Goal: Task Accomplishment & Management: Complete application form

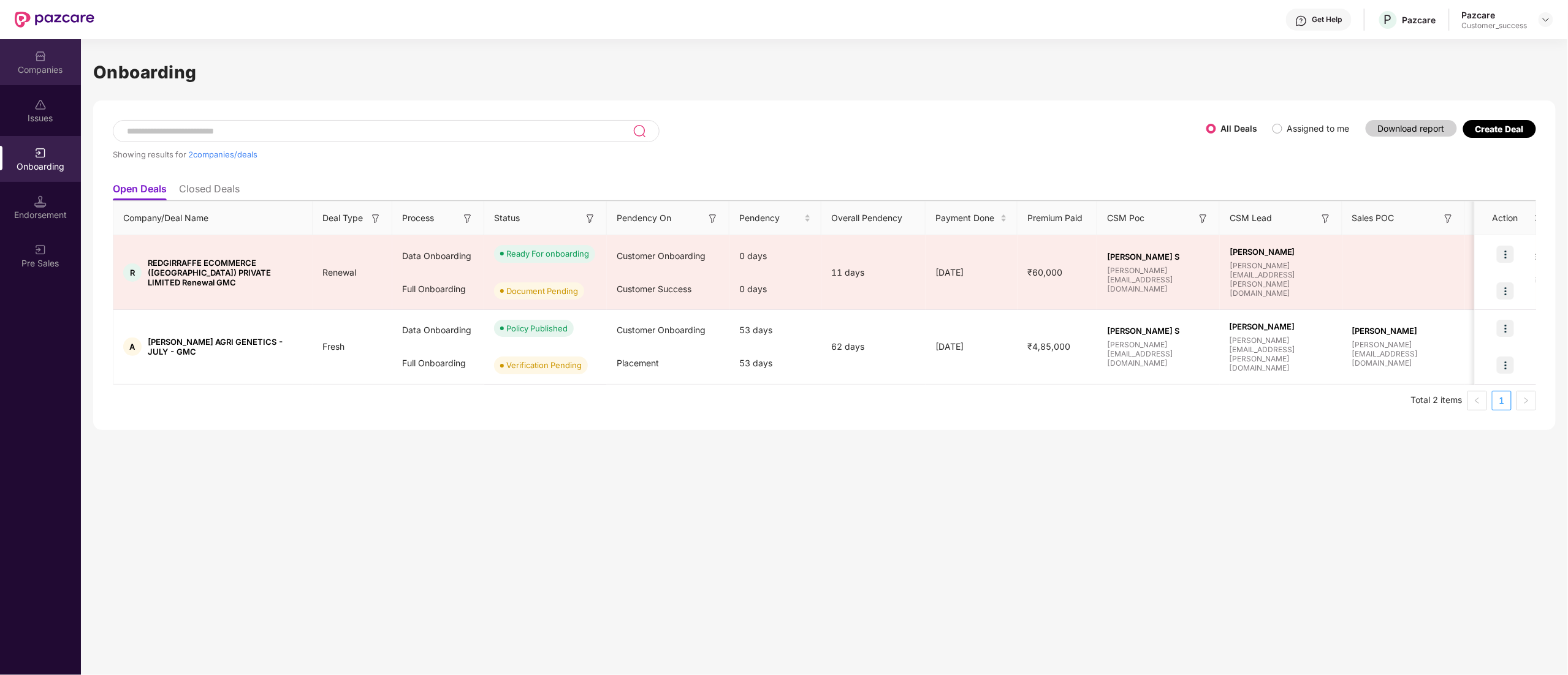
click at [39, 53] on img at bounding box center [40, 57] width 12 height 12
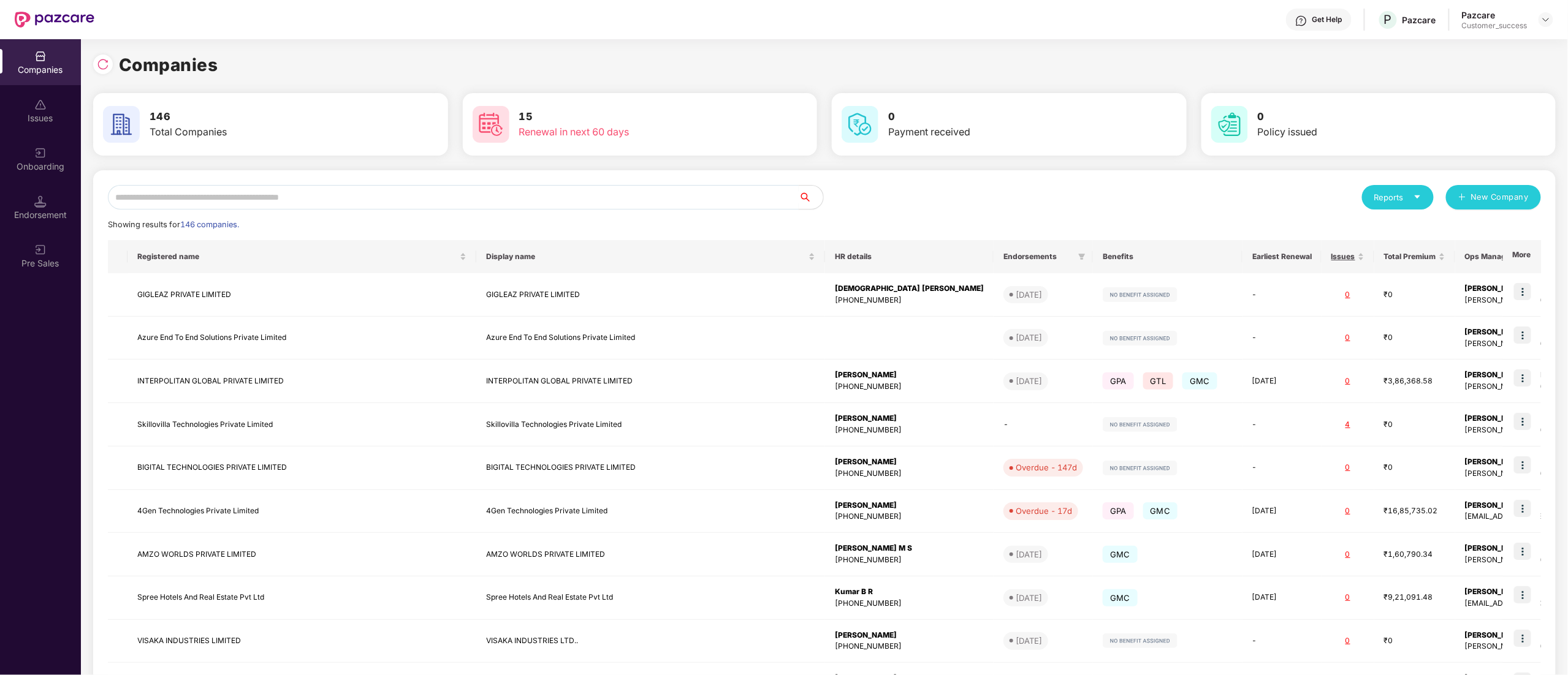
click at [197, 200] on input "text" at bounding box center [453, 197] width 691 height 24
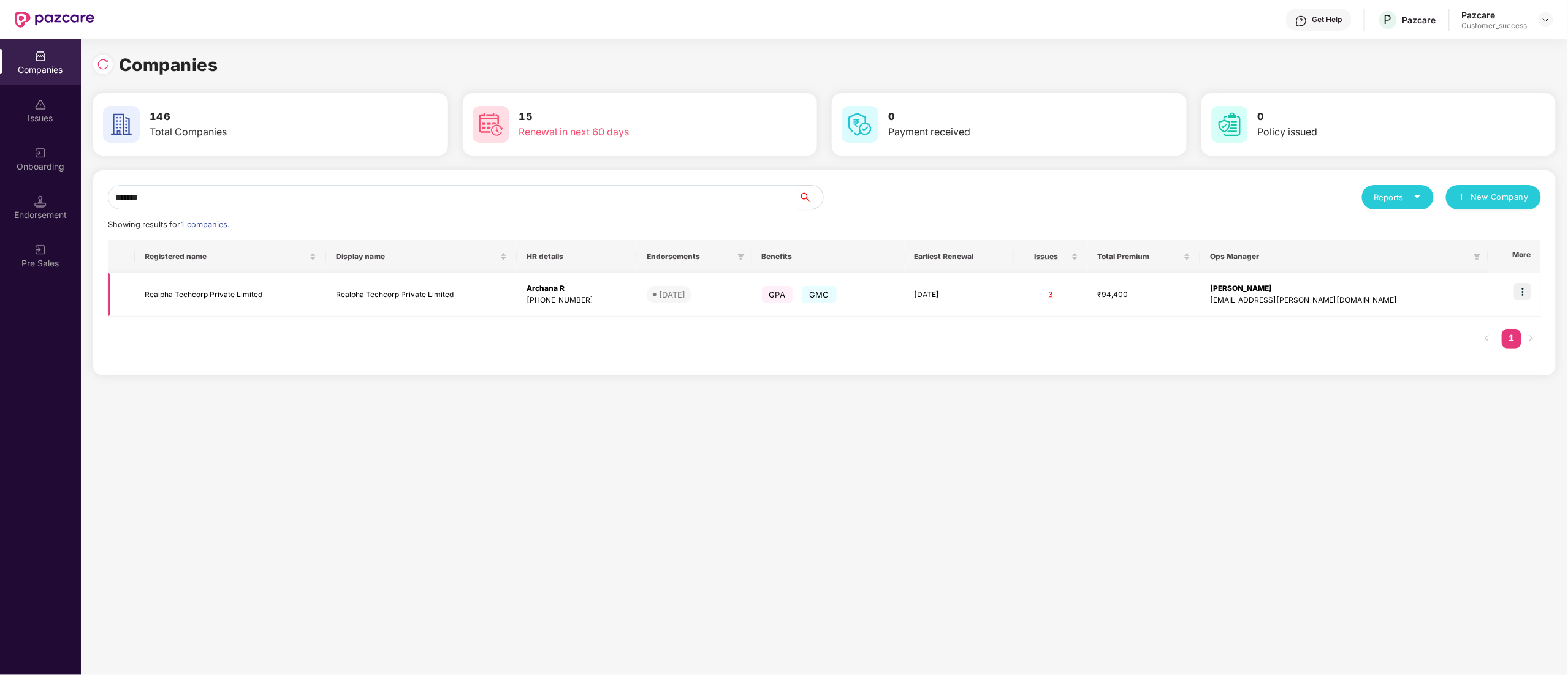
type input "*******"
click at [1526, 286] on img at bounding box center [1523, 292] width 17 height 17
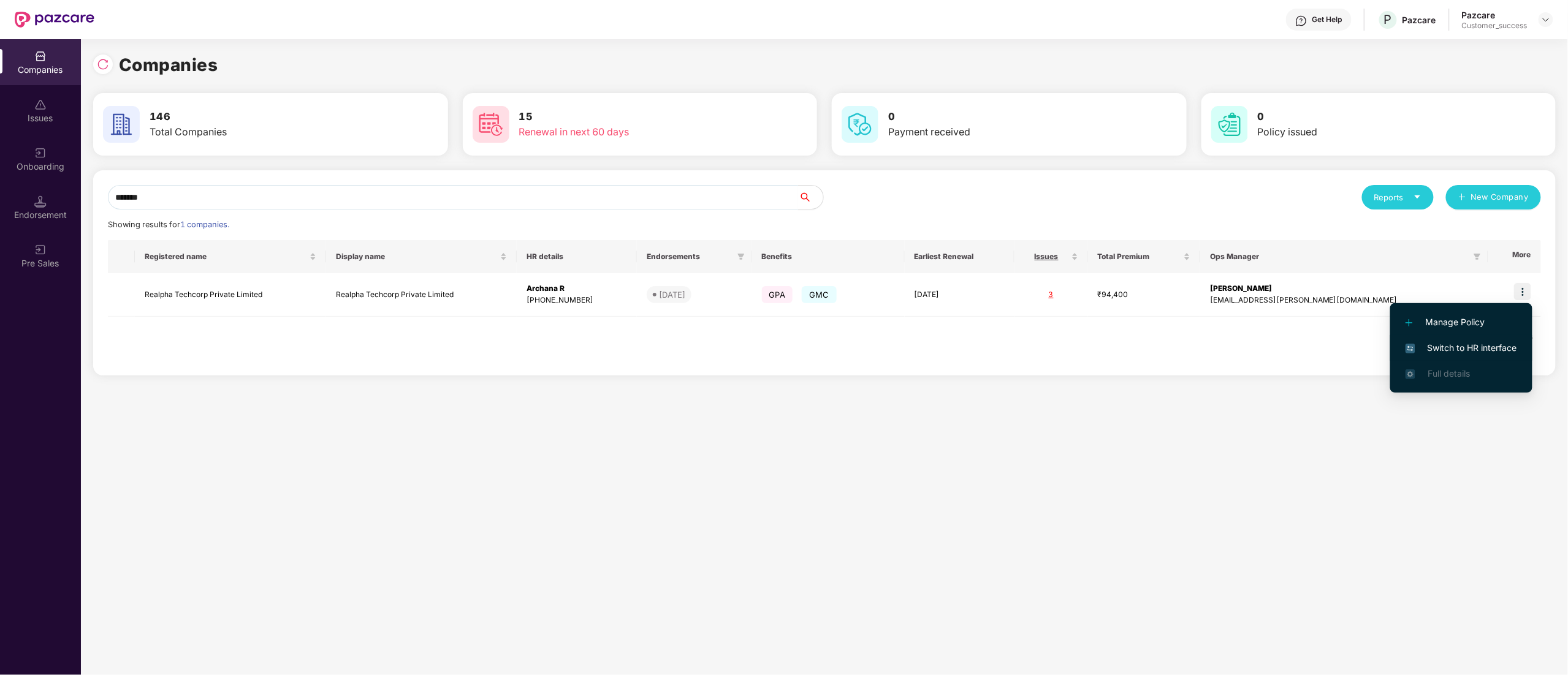
click at [1489, 349] on span "Switch to HR interface" at bounding box center [1461, 348] width 112 height 13
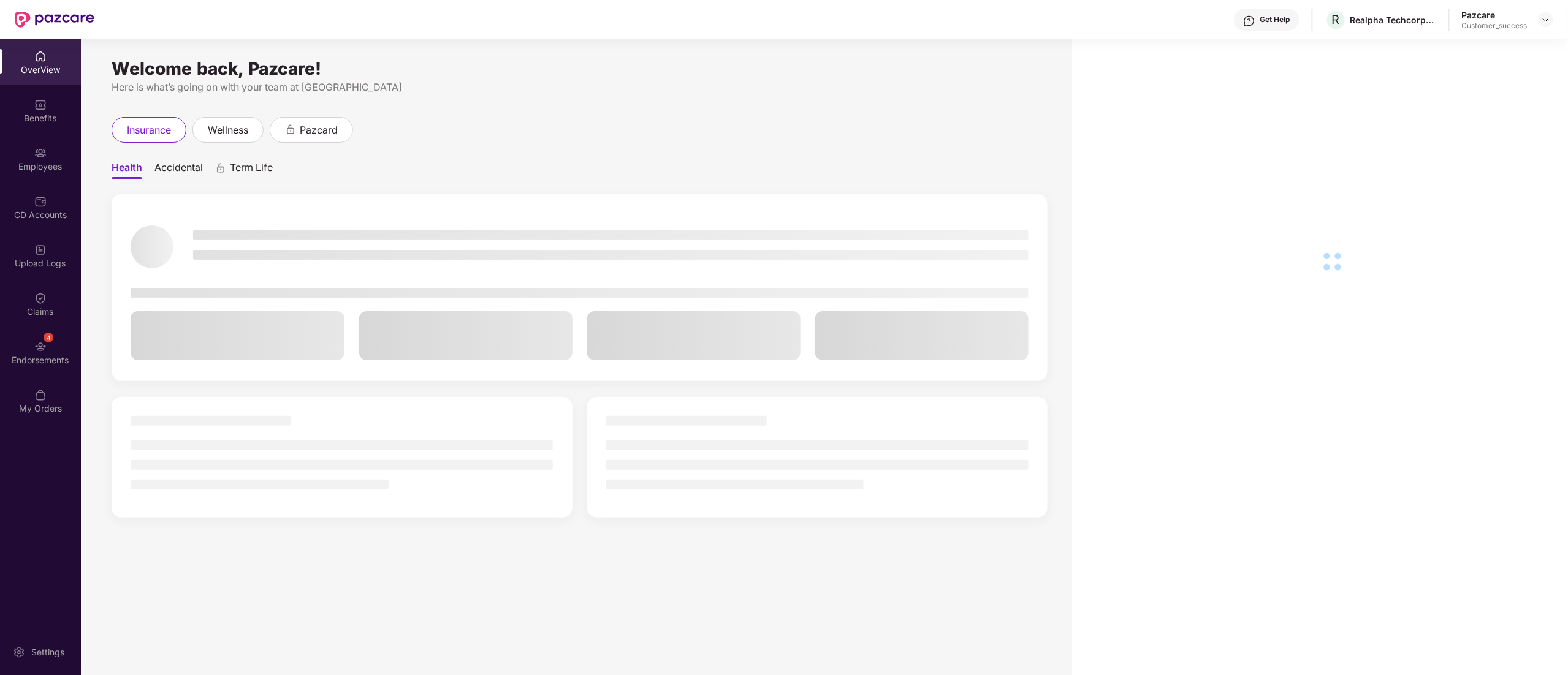
click at [17, 161] on div "Employees" at bounding box center [40, 167] width 81 height 12
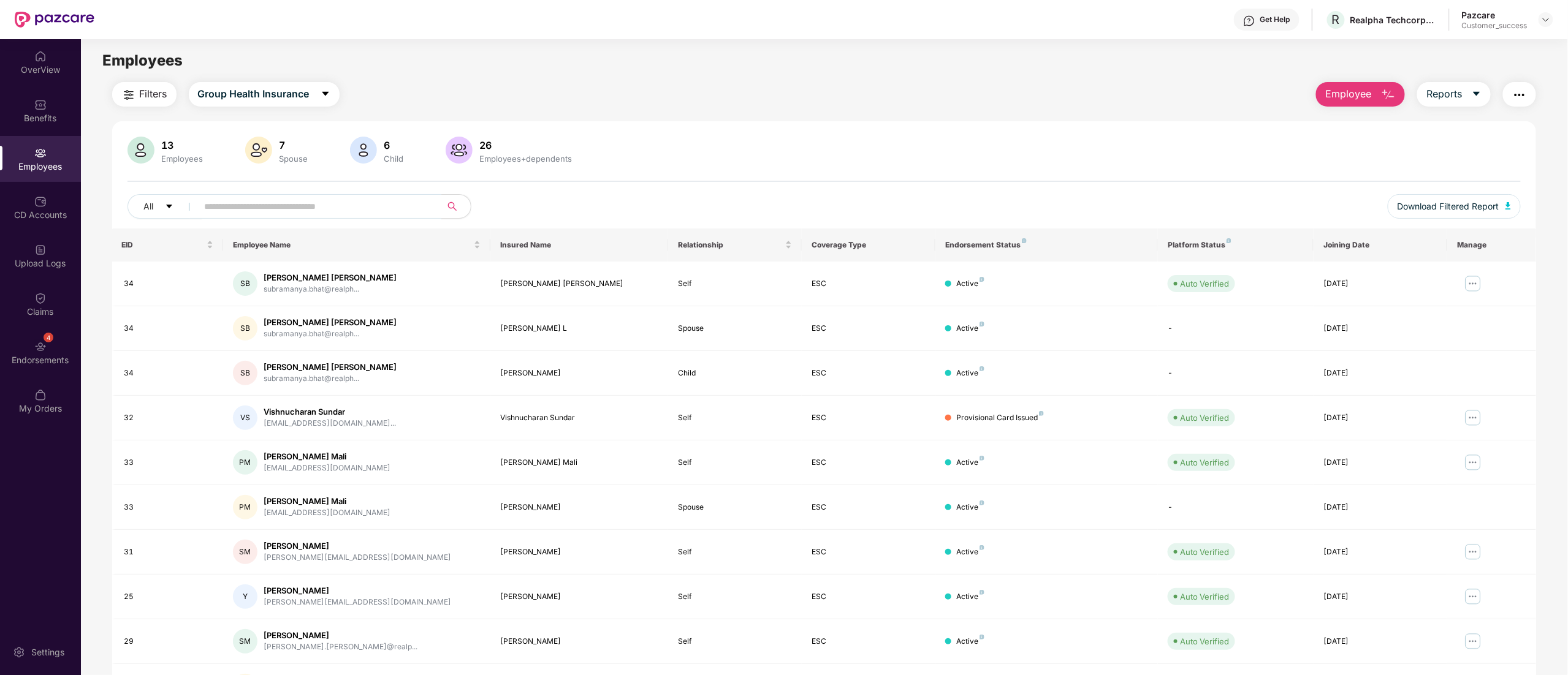
click at [283, 198] on input "text" at bounding box center [314, 206] width 220 height 18
click at [1391, 95] on img "button" at bounding box center [1388, 94] width 15 height 15
click at [1347, 122] on div "Add Employee(s)" at bounding box center [1369, 127] width 69 height 15
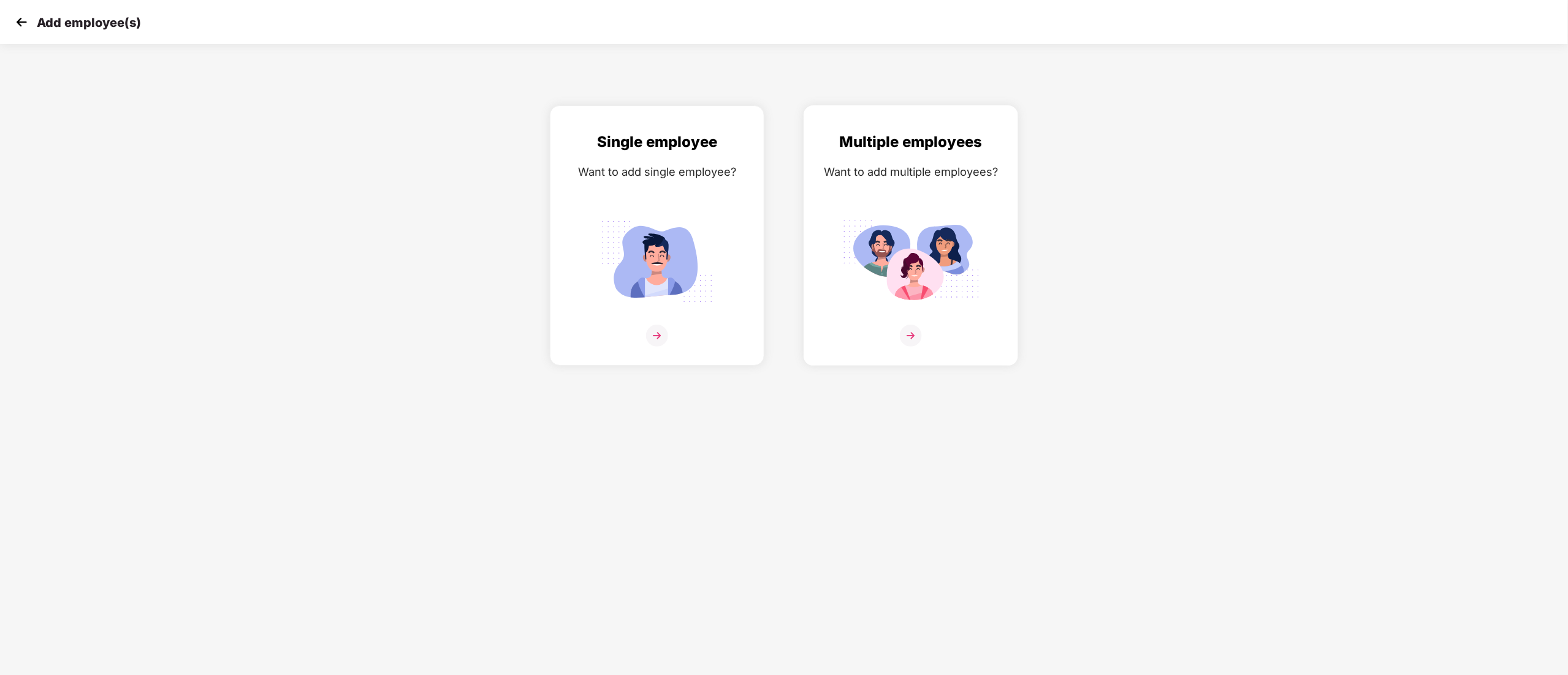
click at [886, 235] on img at bounding box center [910, 261] width 137 height 95
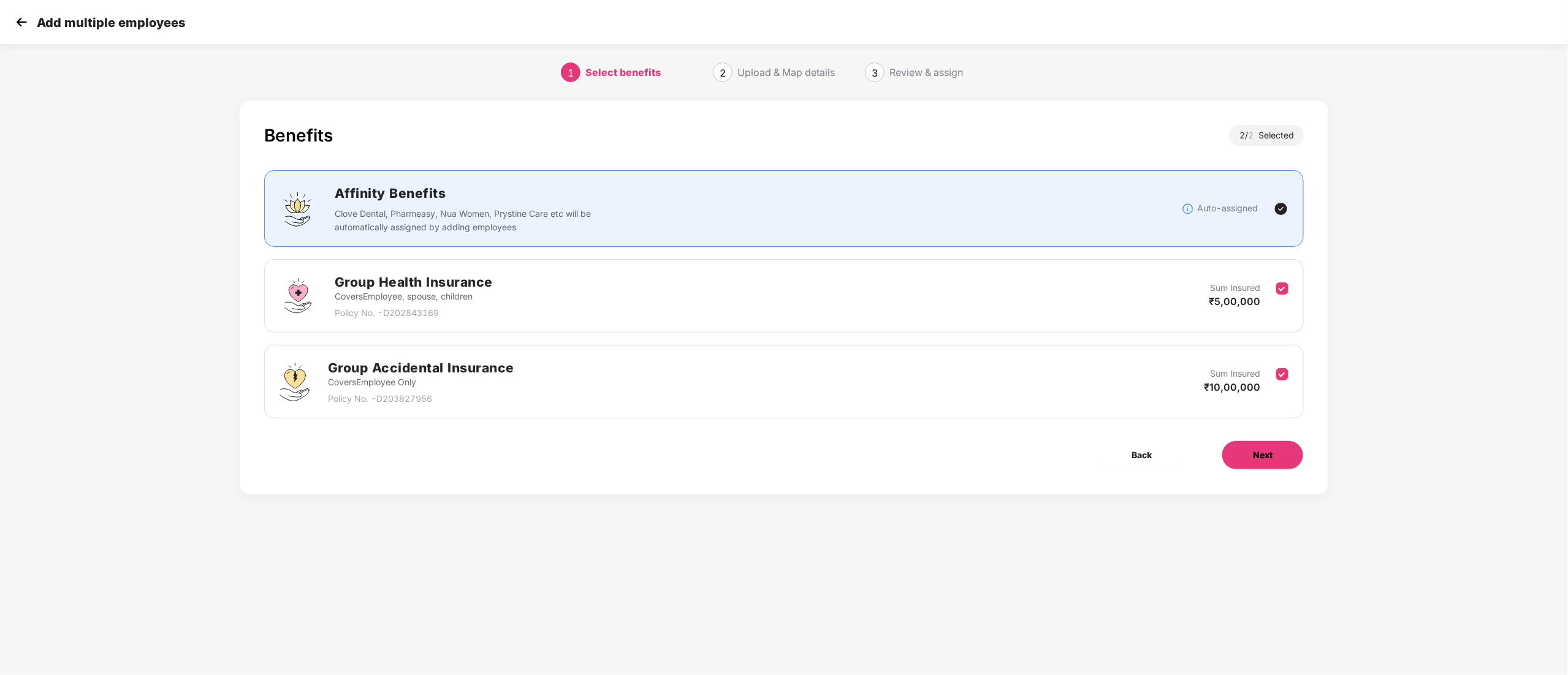
click at [1242, 460] on button "Next" at bounding box center [1263, 456] width 82 height 30
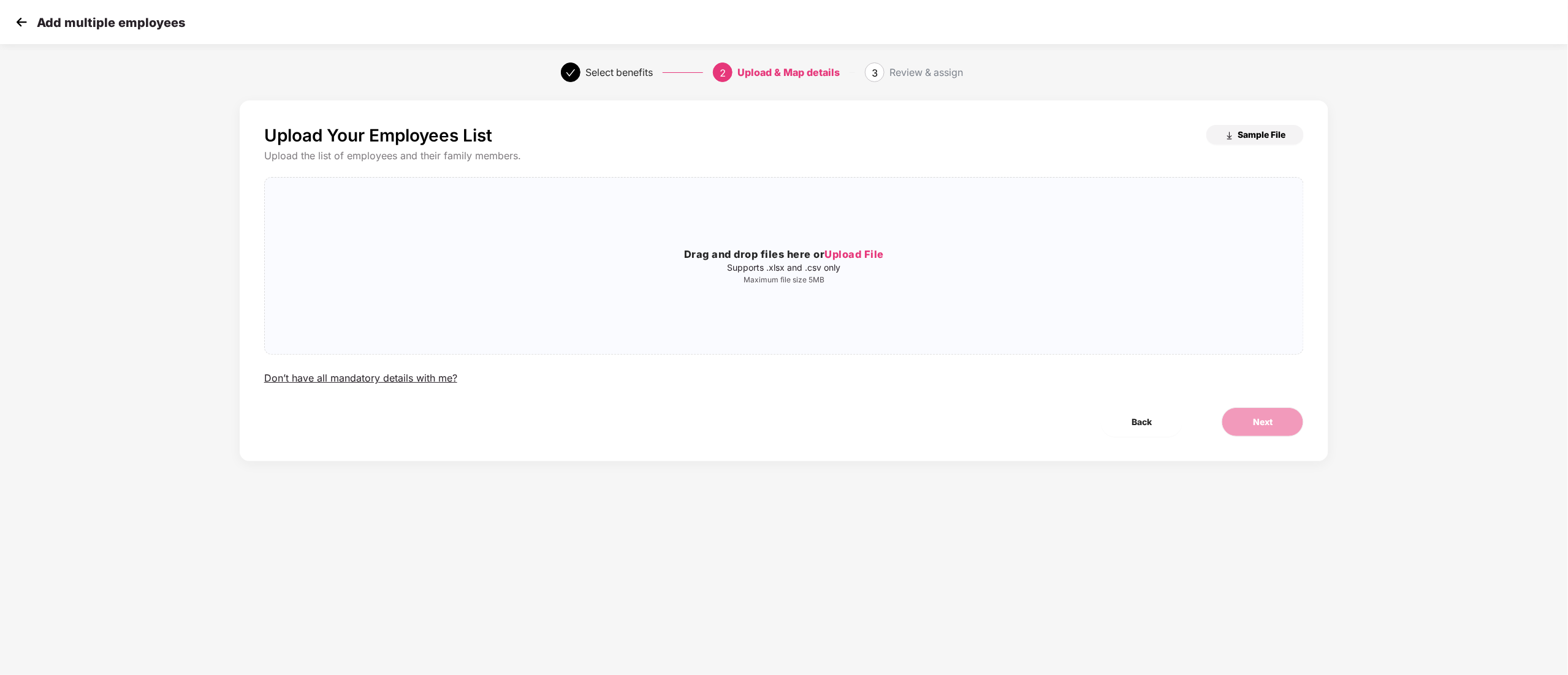
click at [1254, 140] on span "Sample File" at bounding box center [1261, 134] width 48 height 11
click at [854, 259] on span "Upload File" at bounding box center [855, 254] width 59 height 12
click at [1265, 430] on button "Next" at bounding box center [1263, 423] width 82 height 30
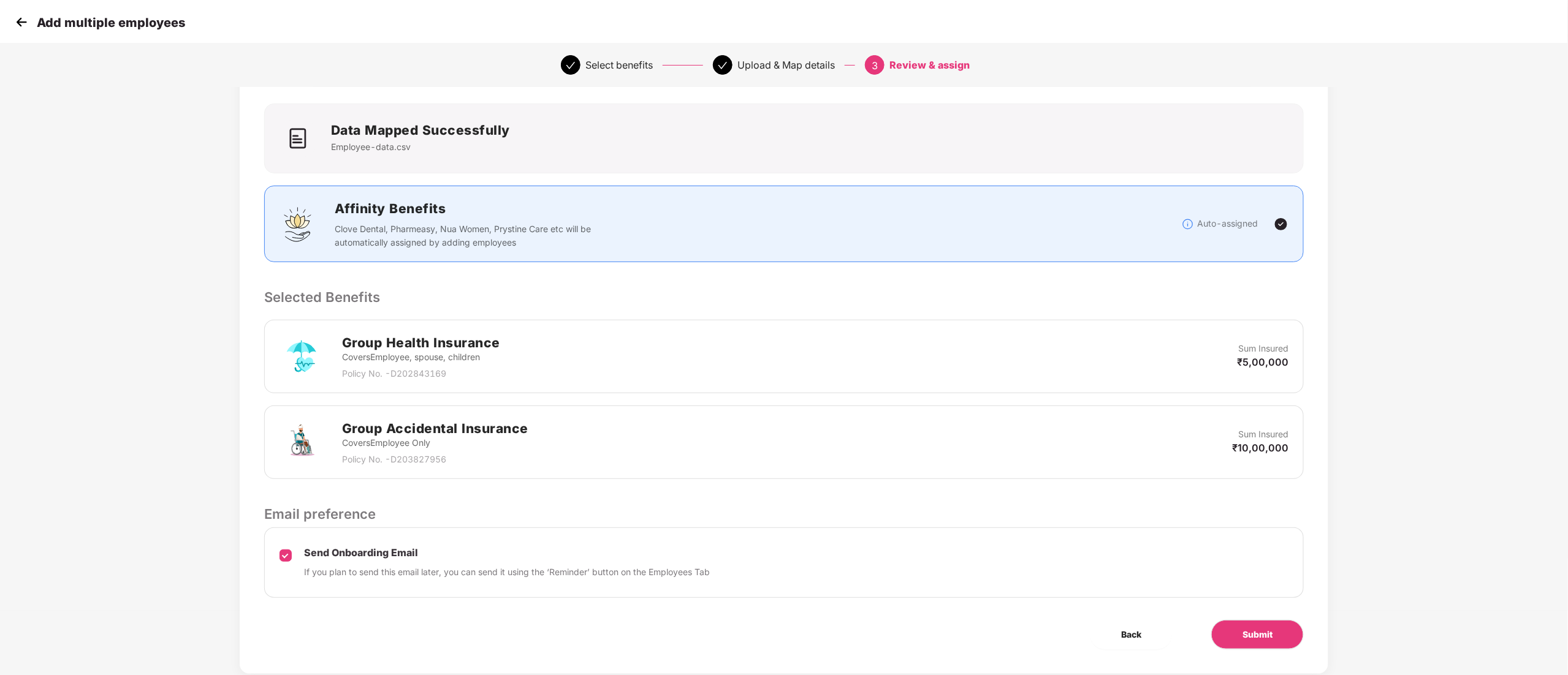
scroll to position [95, 0]
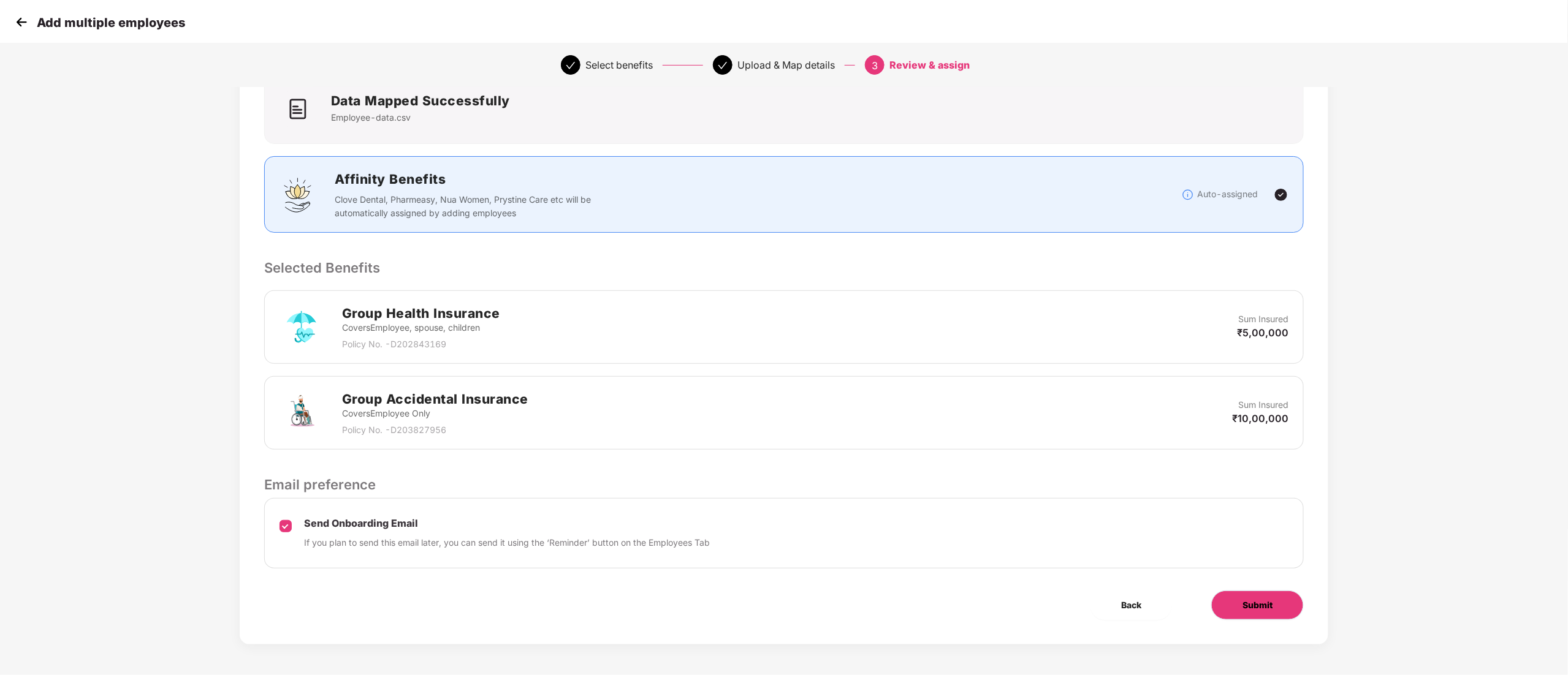
click at [1241, 601] on button "Submit" at bounding box center [1258, 605] width 93 height 30
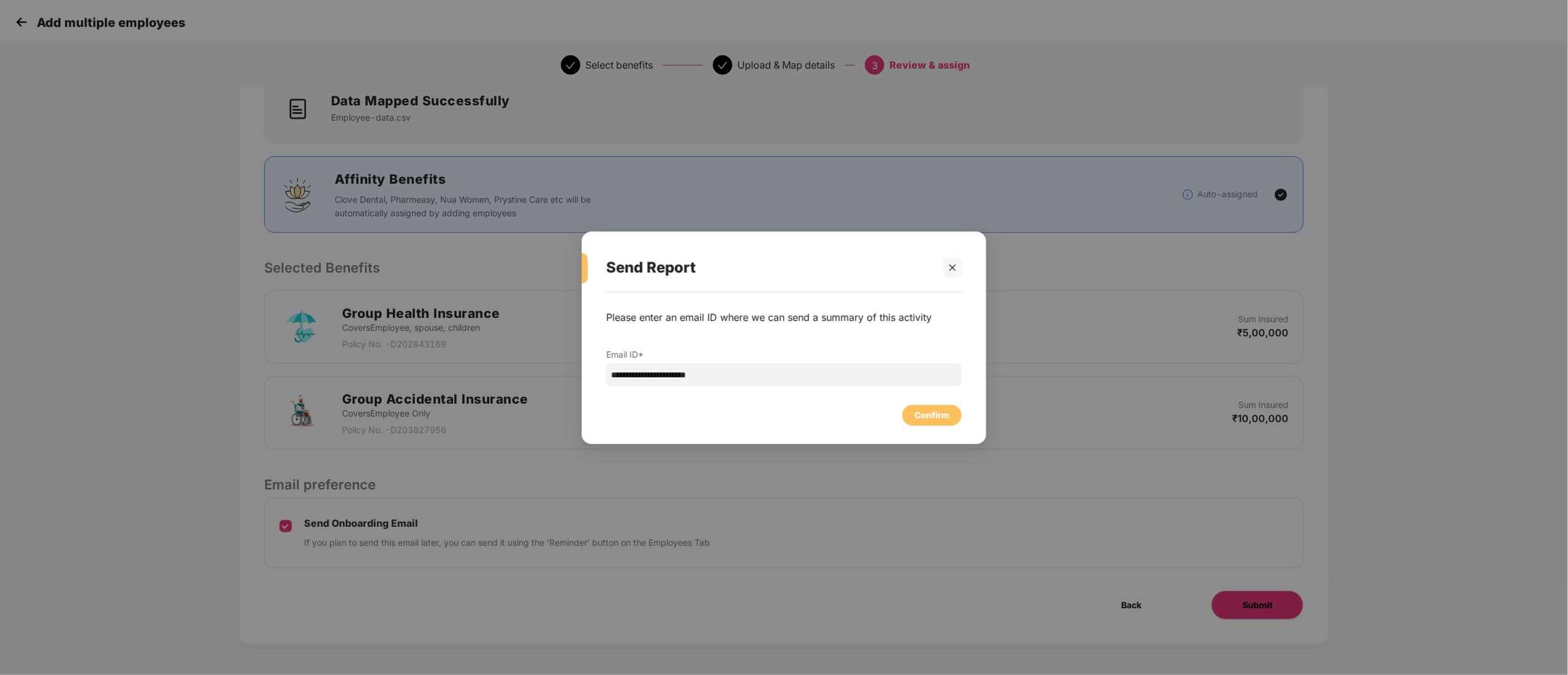
scroll to position [0, 0]
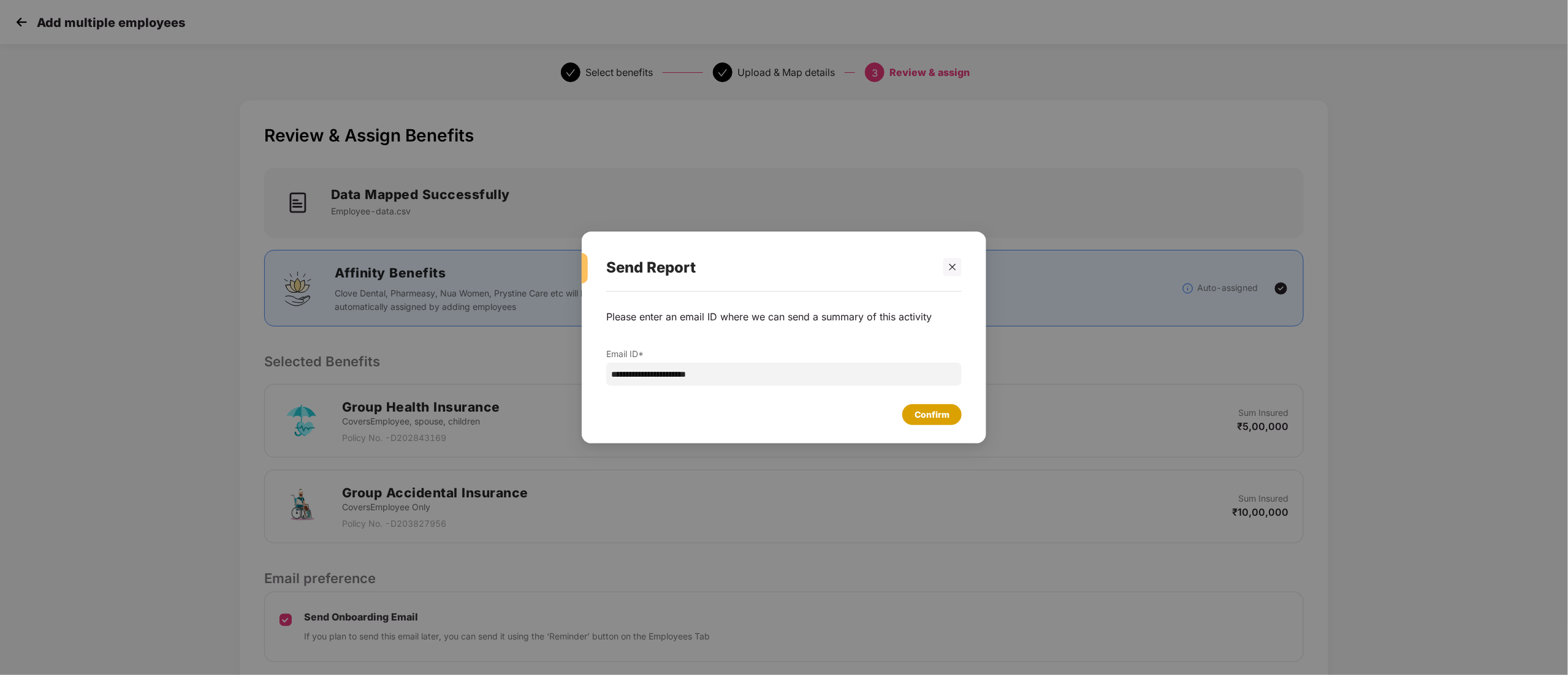
click at [924, 418] on div "Confirm" at bounding box center [932, 414] width 35 height 13
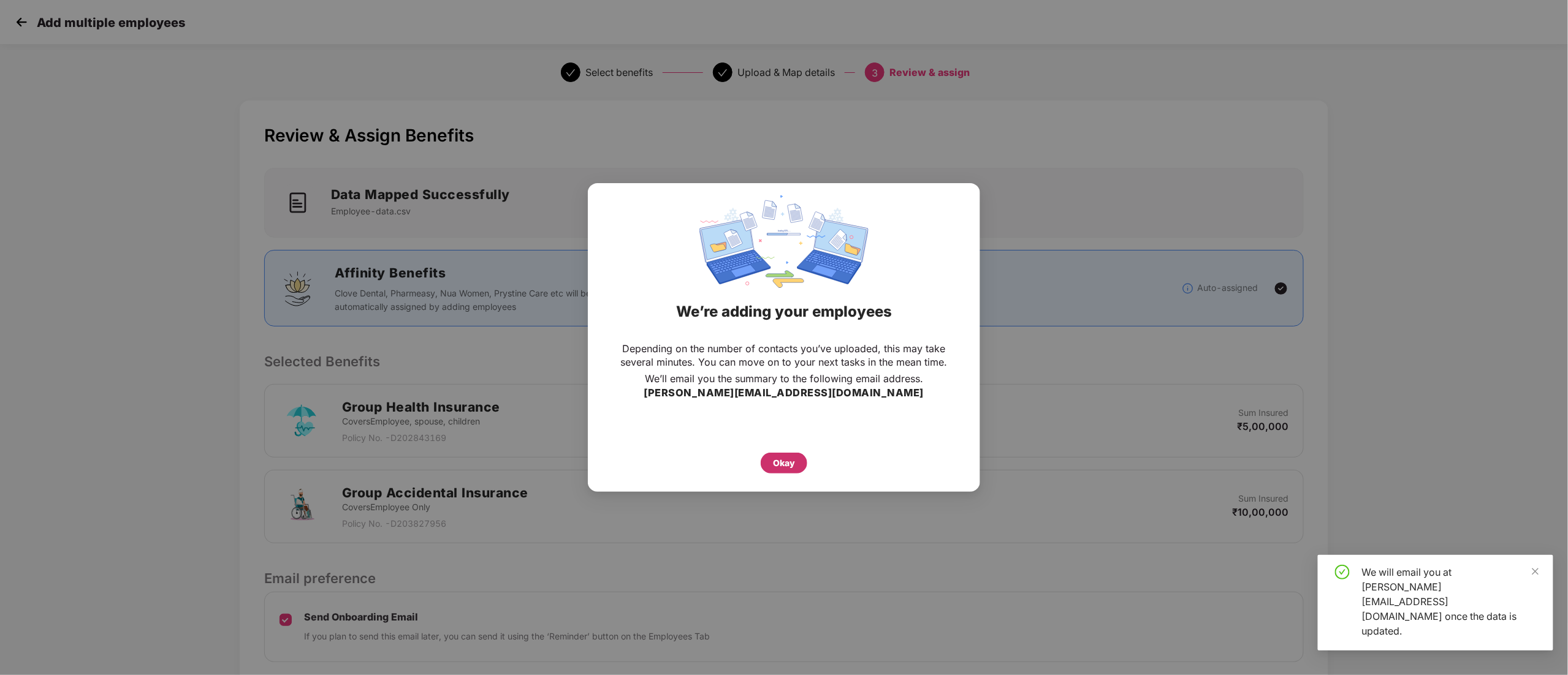
click at [796, 467] on div "Okay" at bounding box center [784, 464] width 46 height 21
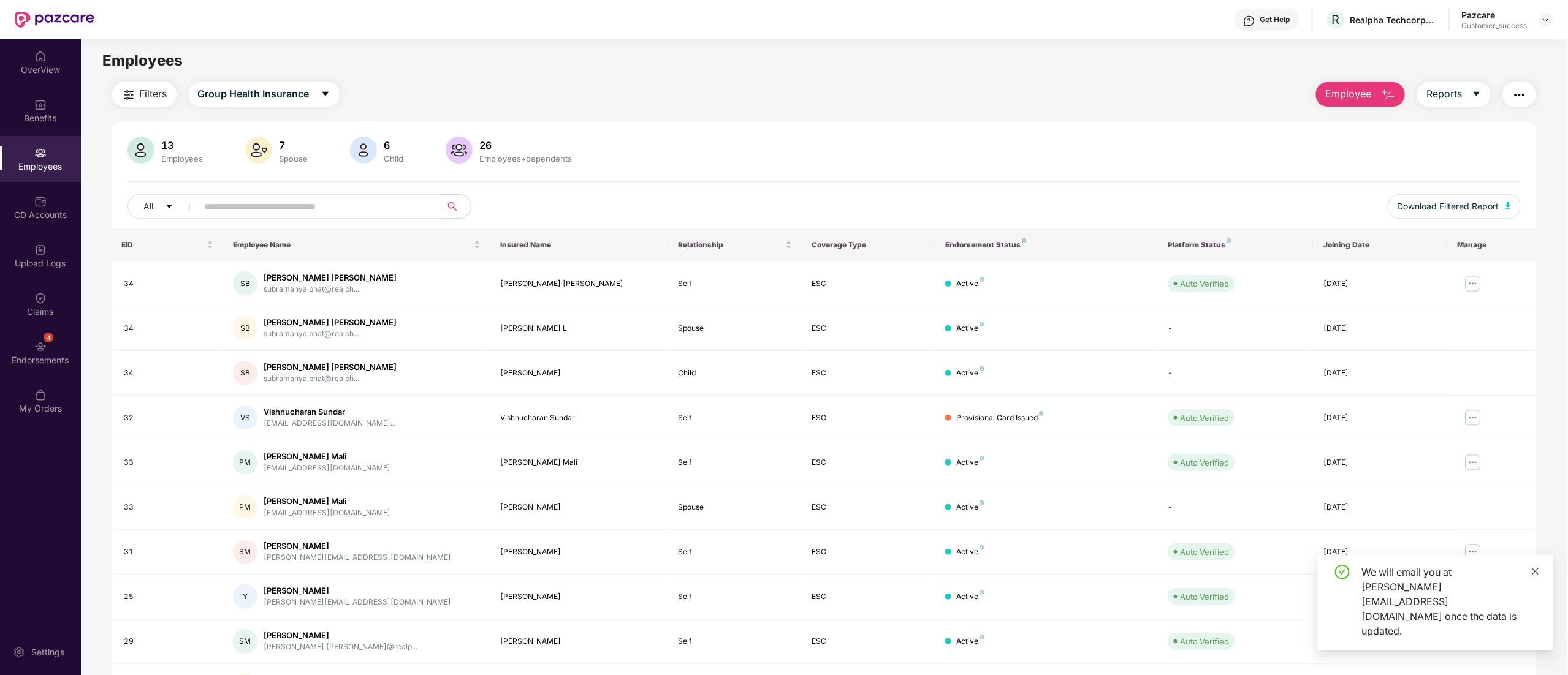
click at [1532, 576] on icon "close" at bounding box center [1536, 572] width 9 height 9
click at [31, 258] on div "Upload Logs" at bounding box center [40, 264] width 81 height 12
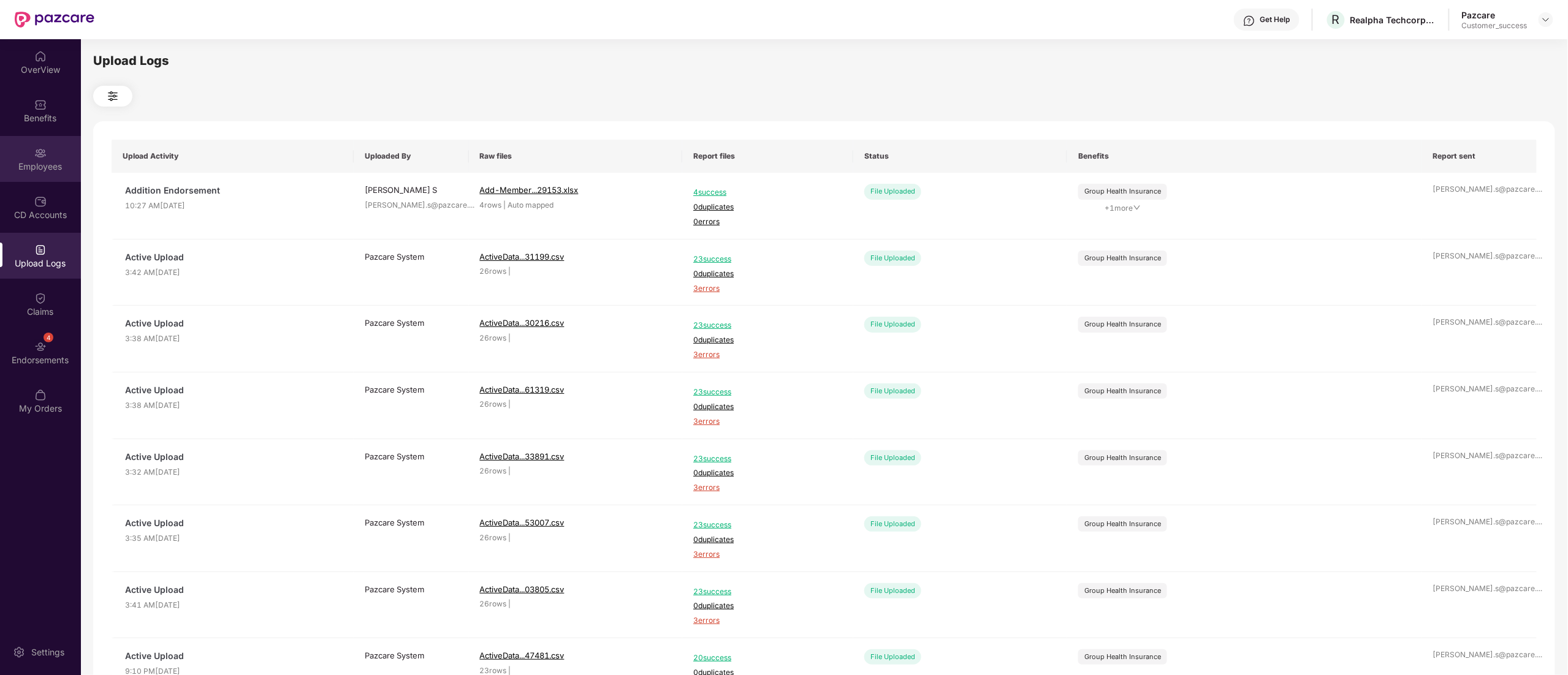
click at [24, 161] on div "Employees" at bounding box center [40, 167] width 81 height 12
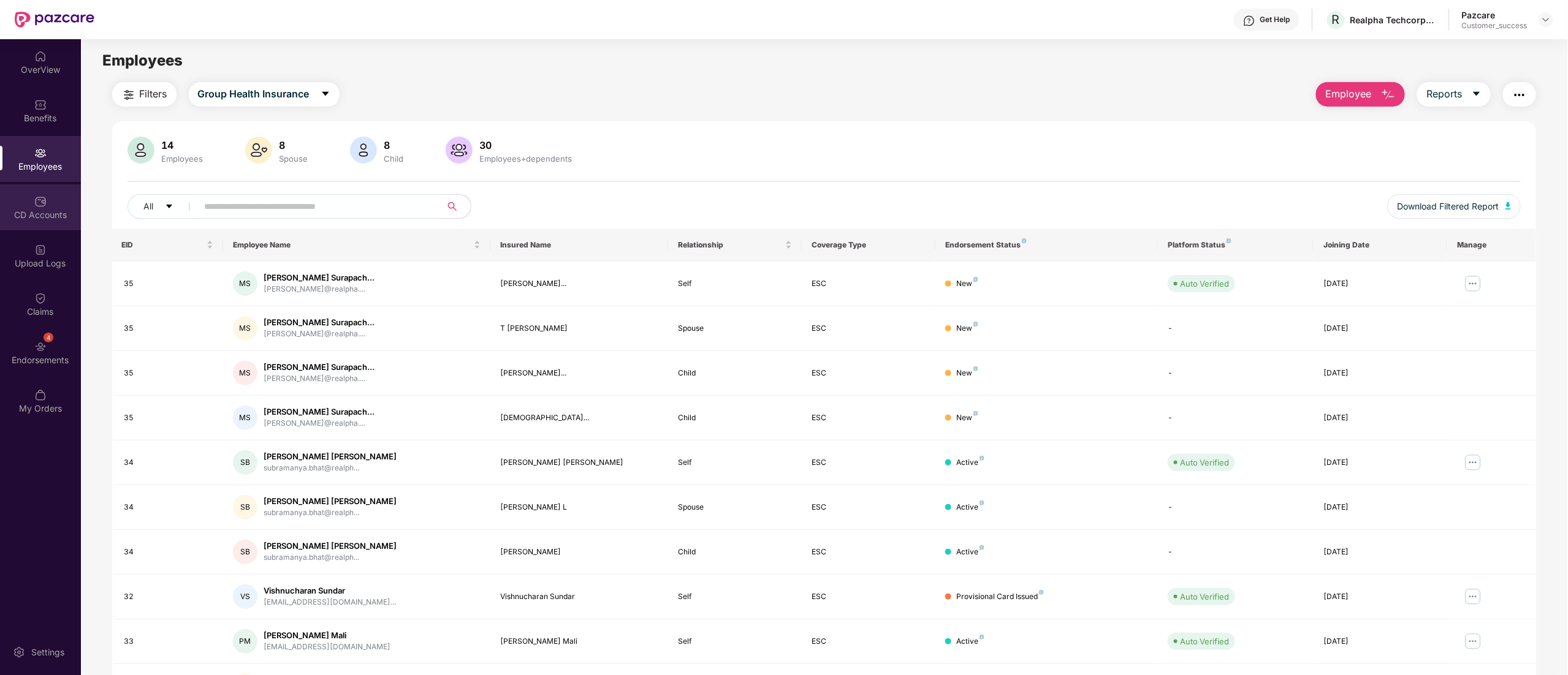
click at [45, 215] on div "CD Accounts" at bounding box center [40, 215] width 81 height 12
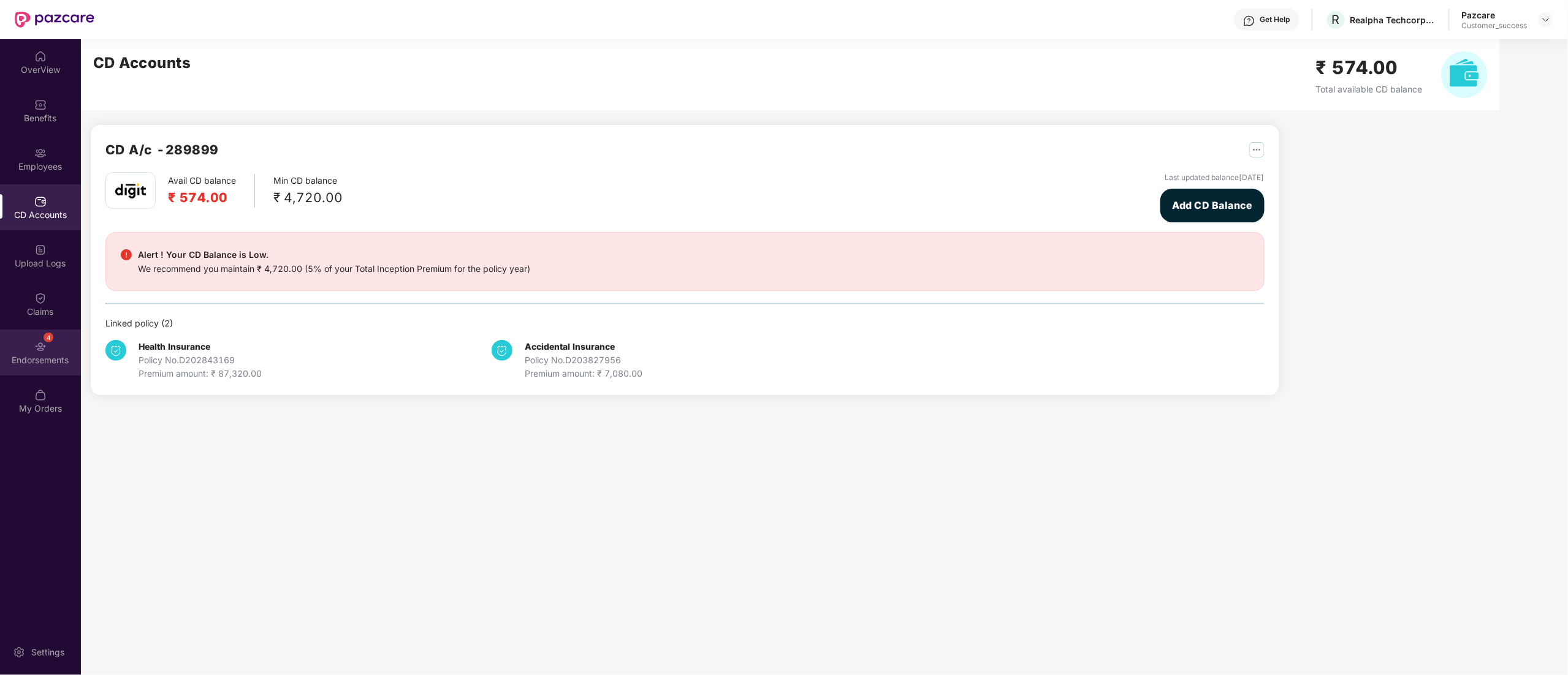
click at [42, 355] on div "Endorsements" at bounding box center [40, 361] width 81 height 12
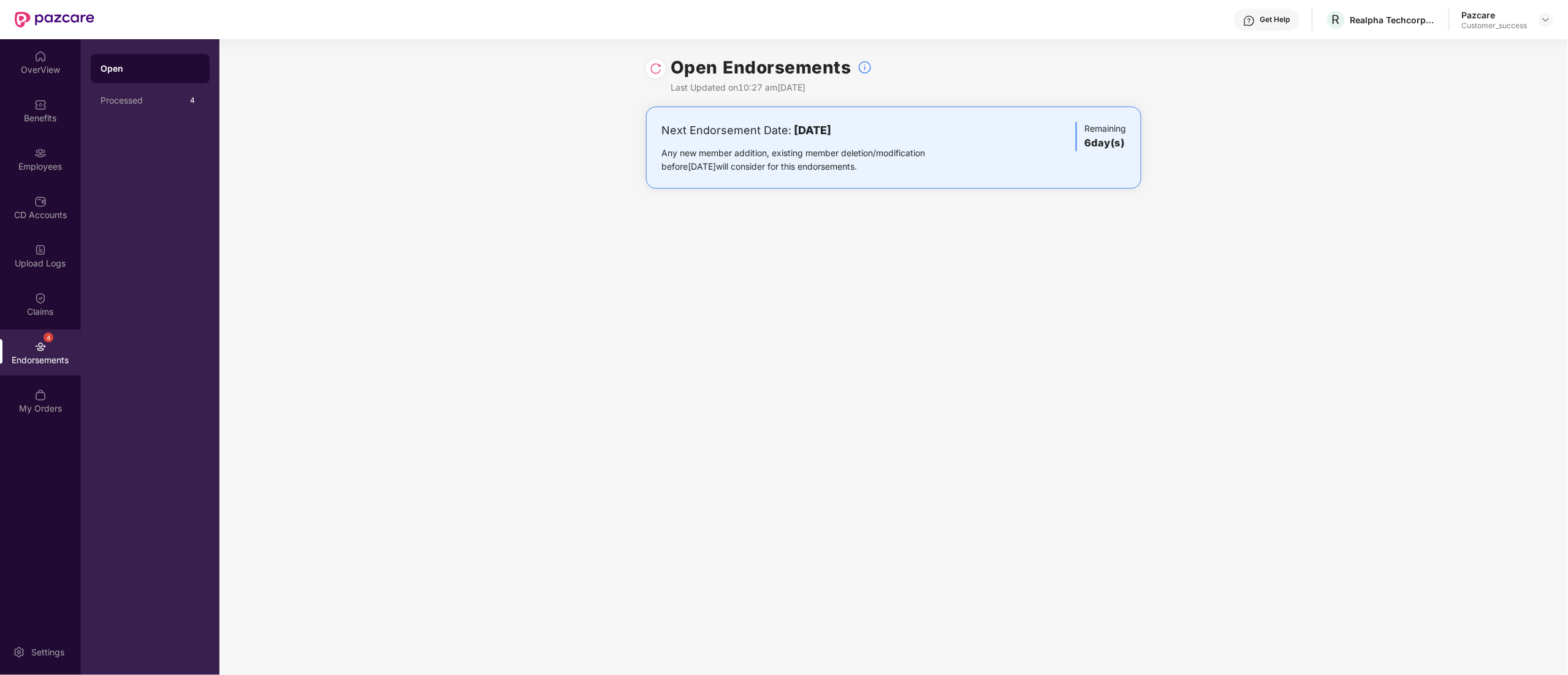
click at [659, 73] on img at bounding box center [656, 69] width 12 height 12
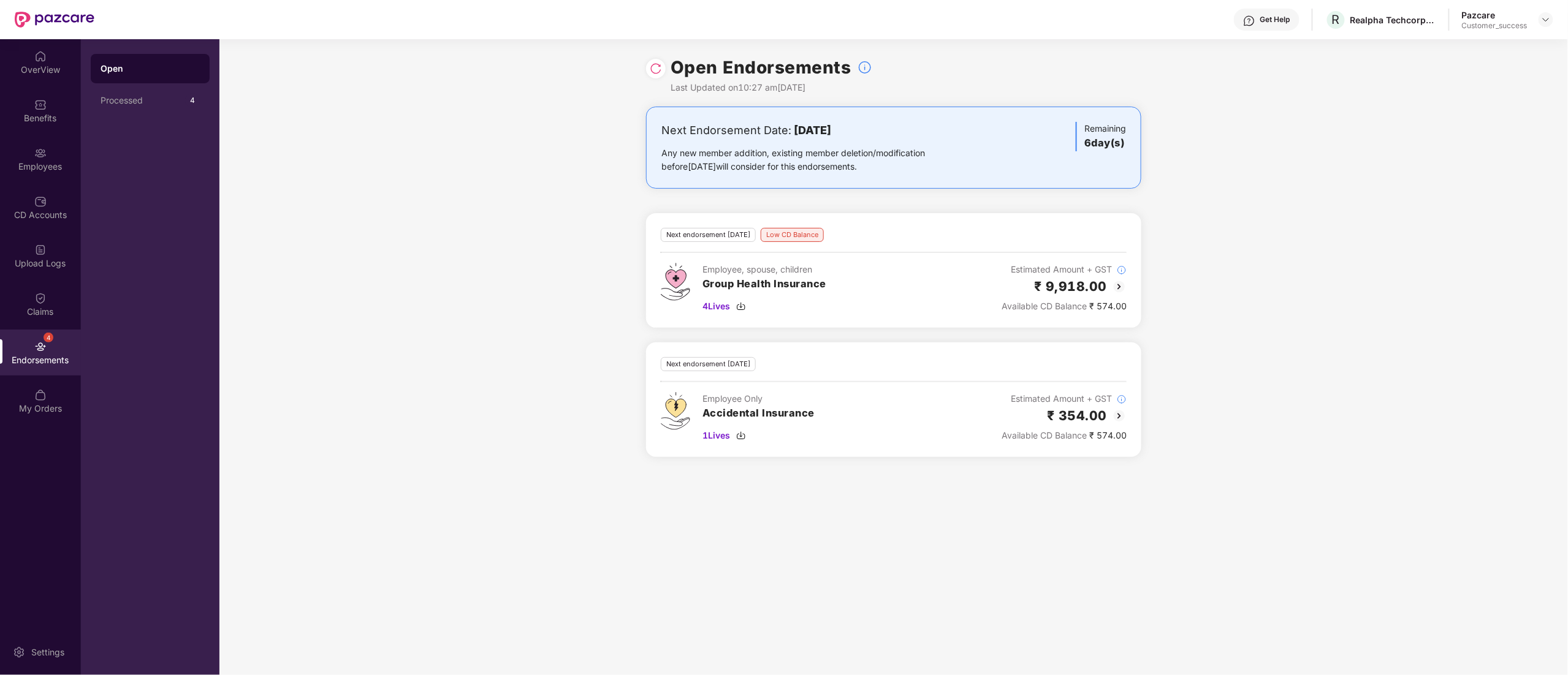
click at [1123, 289] on img at bounding box center [1119, 286] width 15 height 15
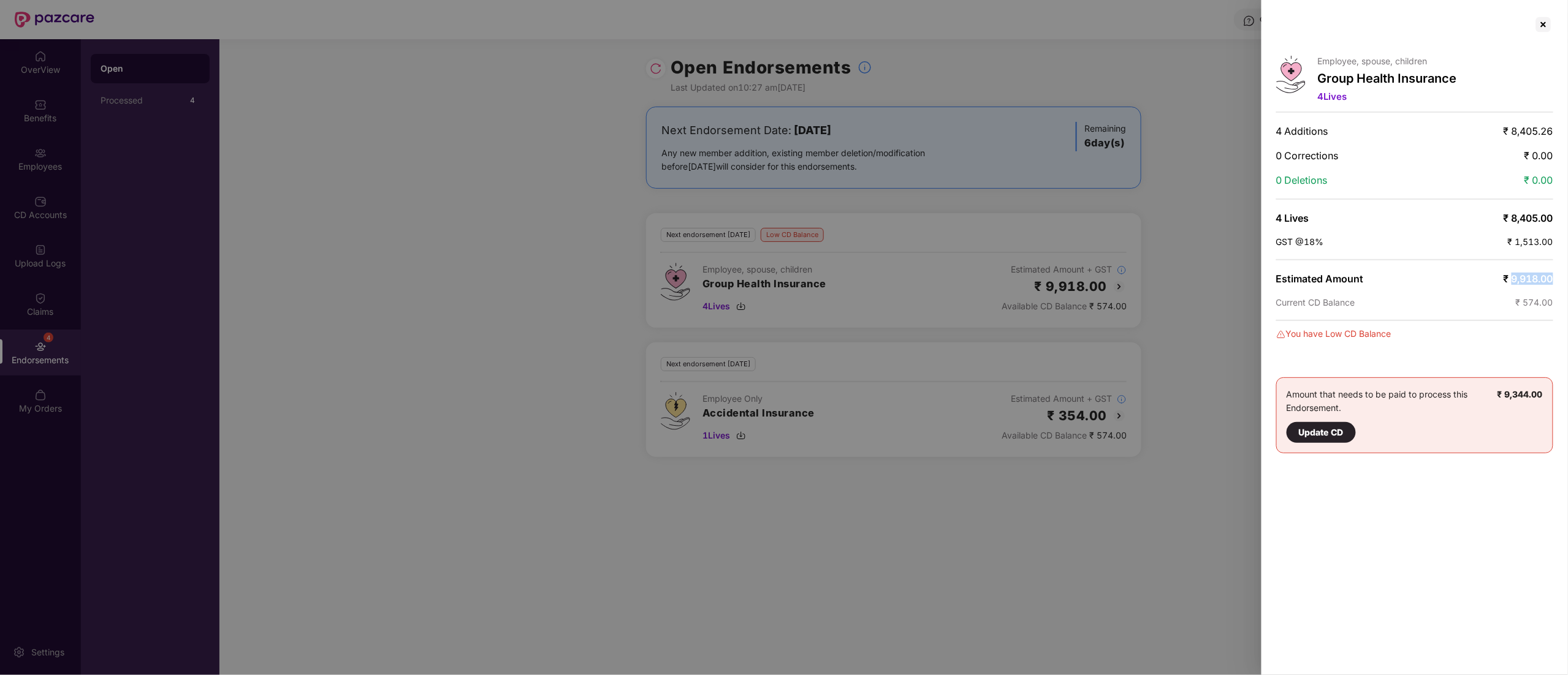
drag, startPoint x: 1509, startPoint y: 282, endPoint x: 1558, endPoint y: 272, distance: 50.0
click at [1558, 272] on div "Employee, spouse, children Group Health Insurance 4 Lives 4 Additions ₹ 8,405.2…" at bounding box center [1414, 337] width 307 height 675
copy span "9,918.00"
click at [1544, 30] on div at bounding box center [1544, 24] width 19 height 19
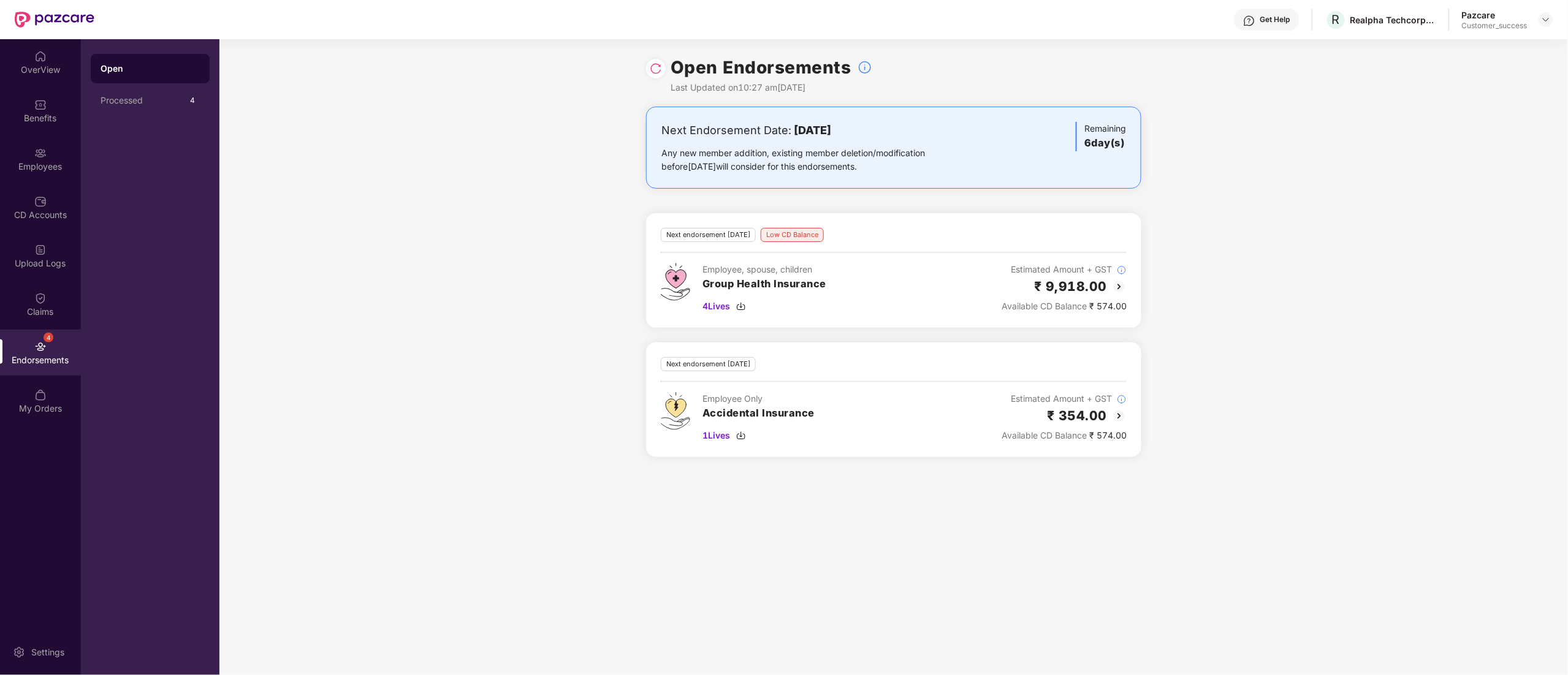
click at [1117, 417] on img at bounding box center [1119, 416] width 15 height 15
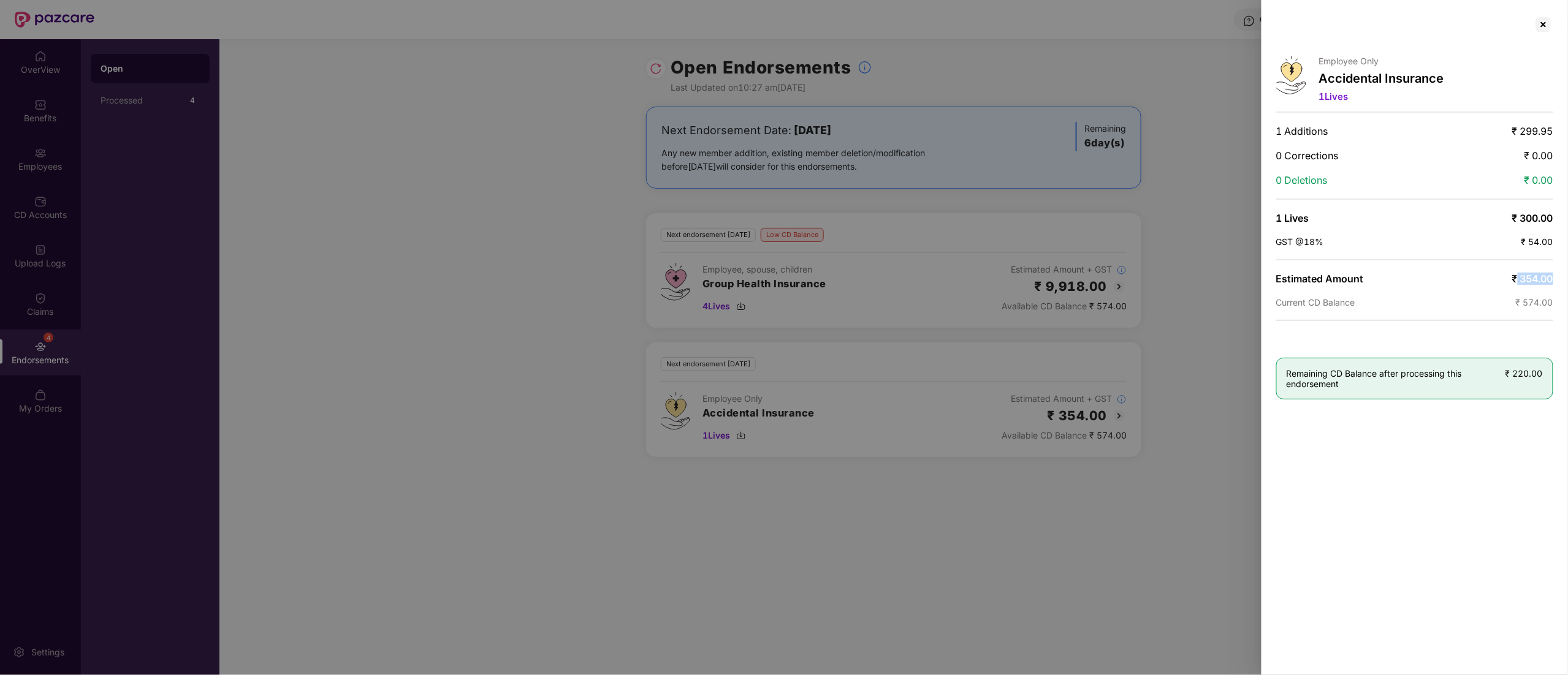
drag, startPoint x: 1516, startPoint y: 279, endPoint x: 1568, endPoint y: 279, distance: 52.0
click at [1567, 279] on html "Get Help R Realpha Techcorp Private Limited Pazcare Customer_success OverView B…" at bounding box center [784, 337] width 1568 height 675
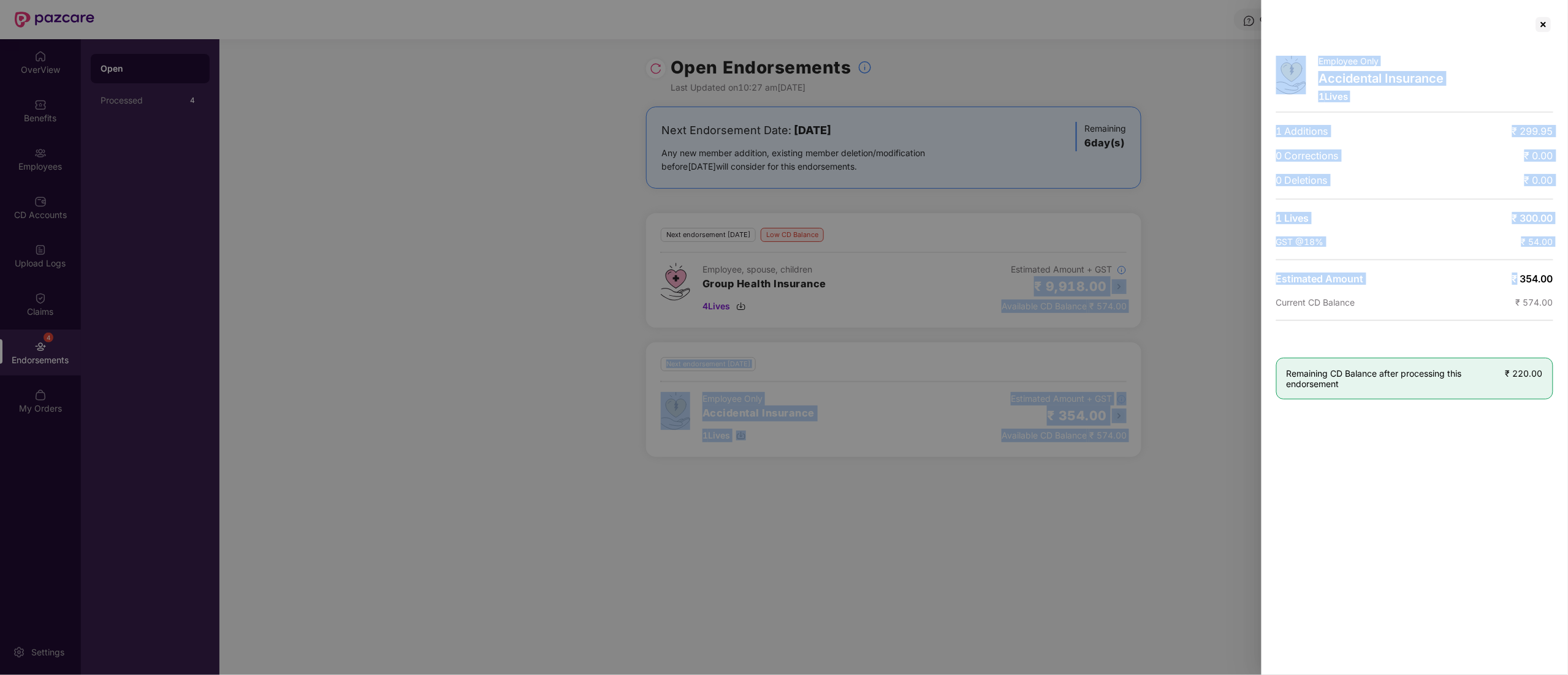
copy body "₹ 9,918.00 Available CD Balance ₹ 574.00 Next endorsement [DATE] Employee Only …"
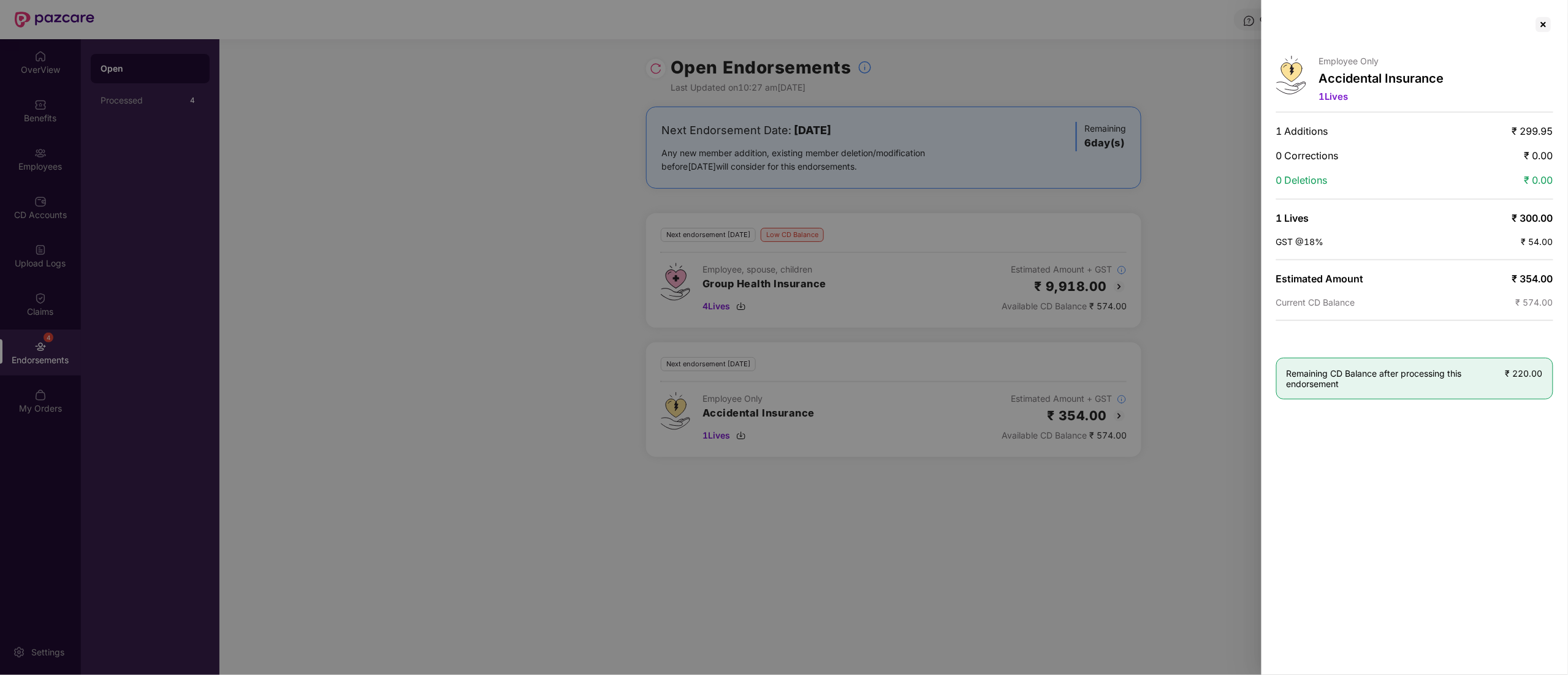
drag, startPoint x: 1532, startPoint y: 286, endPoint x: 1530, endPoint y: 279, distance: 7.3
click at [1536, 285] on span "₹ 354.00" at bounding box center [1532, 279] width 41 height 12
drag, startPoint x: 1518, startPoint y: 279, endPoint x: 1565, endPoint y: 280, distance: 47.0
click at [1565, 280] on div "Employee Only Accidental Insurance 1 Lives 1 Additions ₹ 299.95 0 Corrections ₹…" at bounding box center [1414, 337] width 307 height 675
copy span "354.00"
